Goal: Information Seeking & Learning: Learn about a topic

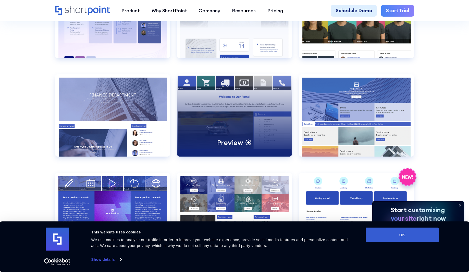
scroll to position [1032, 0]
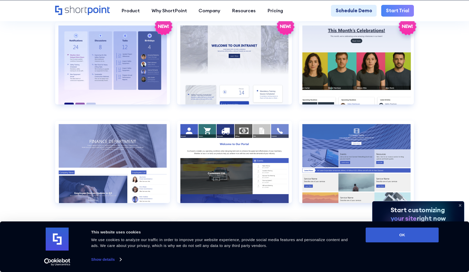
click at [171, 90] on div "Preview Preview Communication true Others Preview Preview Documents 1 true Docu…" at bounding box center [234, 117] width 359 height 1174
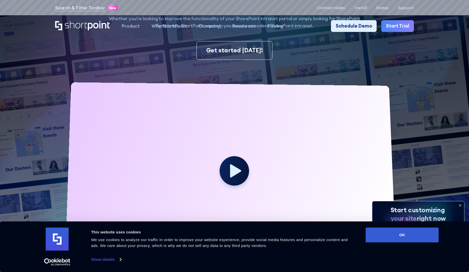
scroll to position [0, 0]
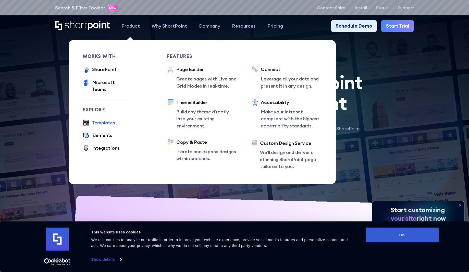
click at [102, 119] on div "Templates" at bounding box center [103, 122] width 23 height 7
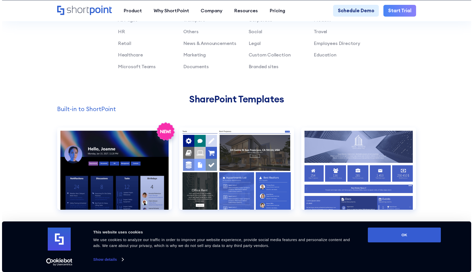
scroll to position [488, 0]
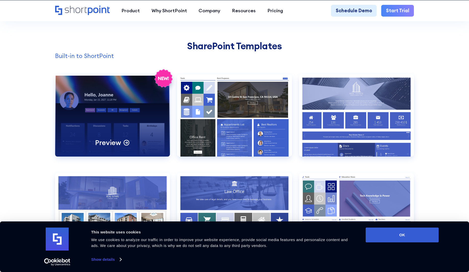
click at [81, 109] on div "Preview" at bounding box center [112, 115] width 115 height 82
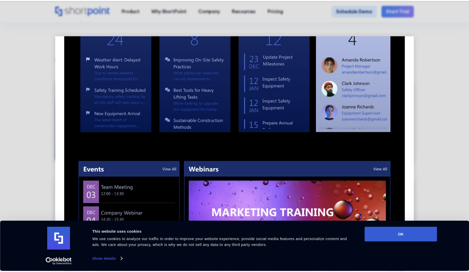
scroll to position [228, 0]
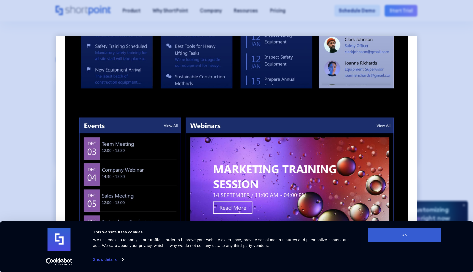
click at [42, 109] on div at bounding box center [236, 136] width 473 height 272
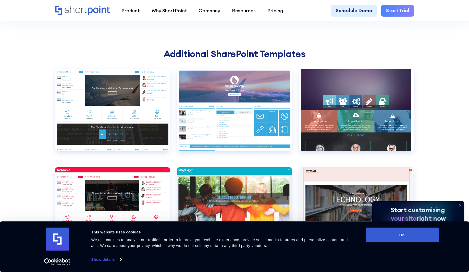
scroll to position [1743, 0]
